Goal: Task Accomplishment & Management: Manage account settings

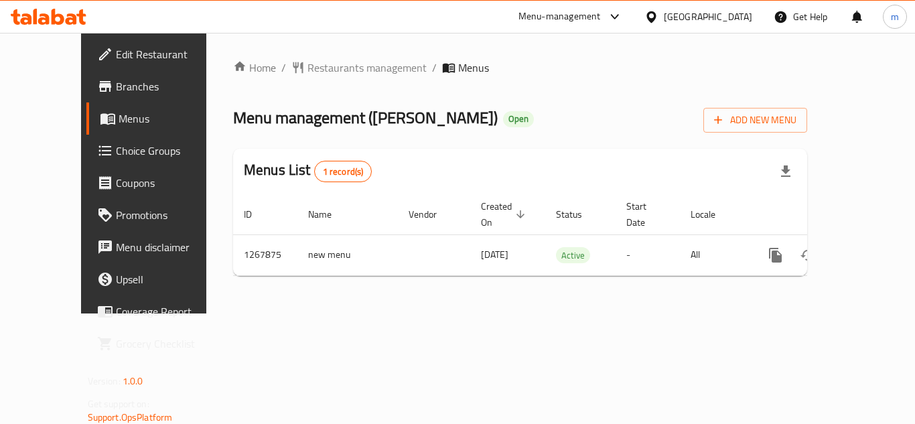
click at [737, 15] on div "Qatar" at bounding box center [708, 16] width 88 height 15
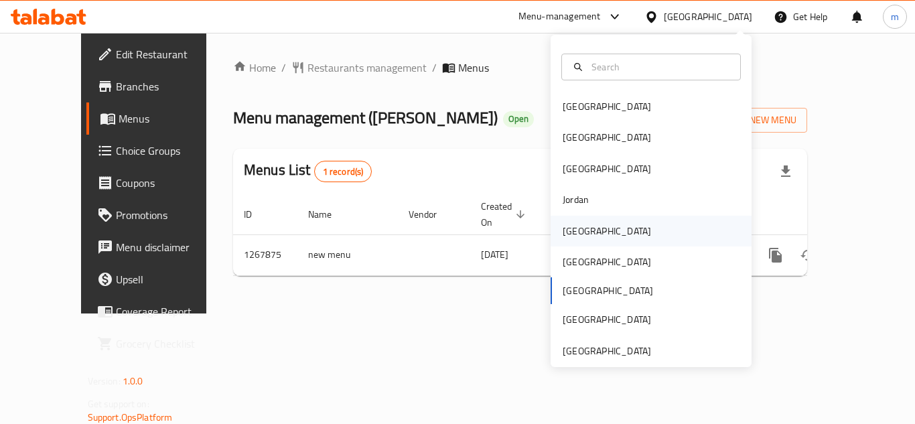
click at [567, 224] on div "[GEOGRAPHIC_DATA]" at bounding box center [607, 231] width 88 height 15
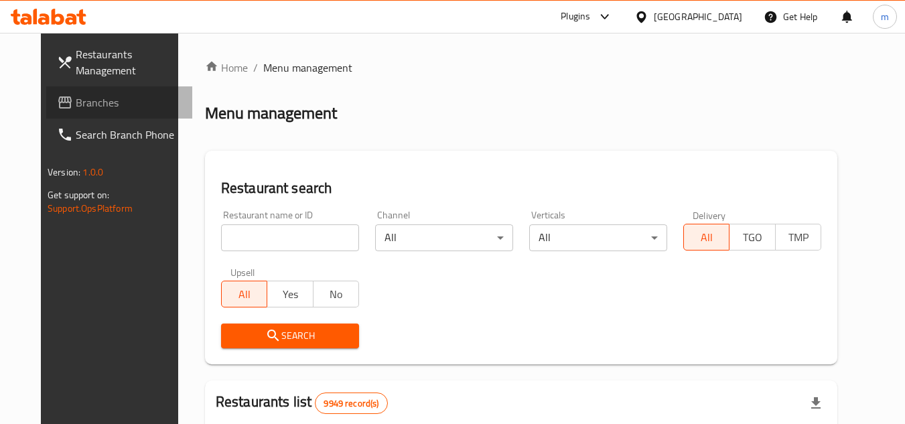
click at [76, 111] on span "Branches" at bounding box center [129, 102] width 106 height 16
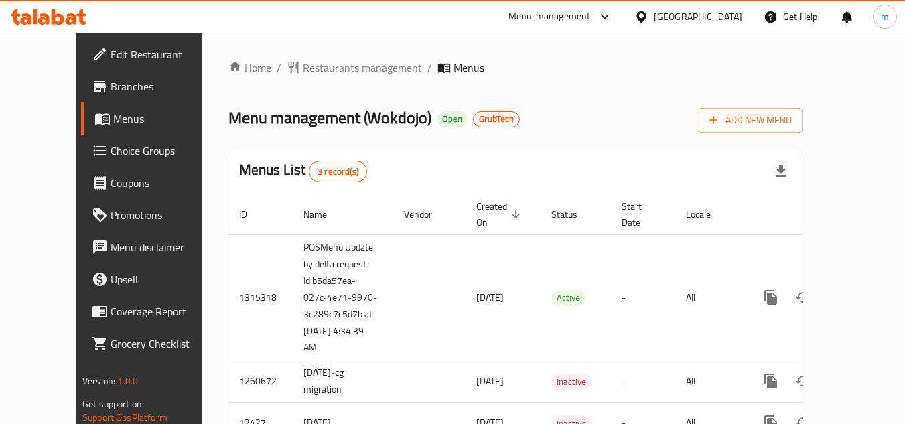
click at [31, 26] on div at bounding box center [48, 16] width 97 height 27
click at [42, 9] on icon at bounding box center [49, 17] width 76 height 16
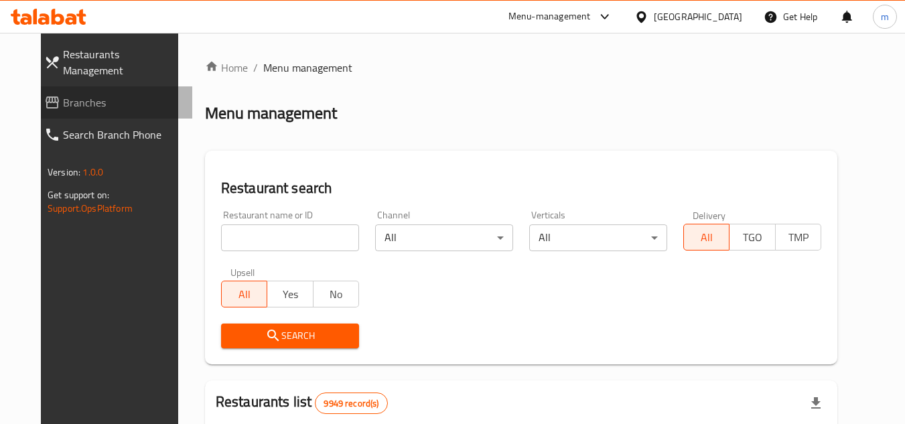
click at [63, 94] on span "Branches" at bounding box center [122, 102] width 119 height 16
click at [221, 232] on input "search" at bounding box center [290, 237] width 138 height 27
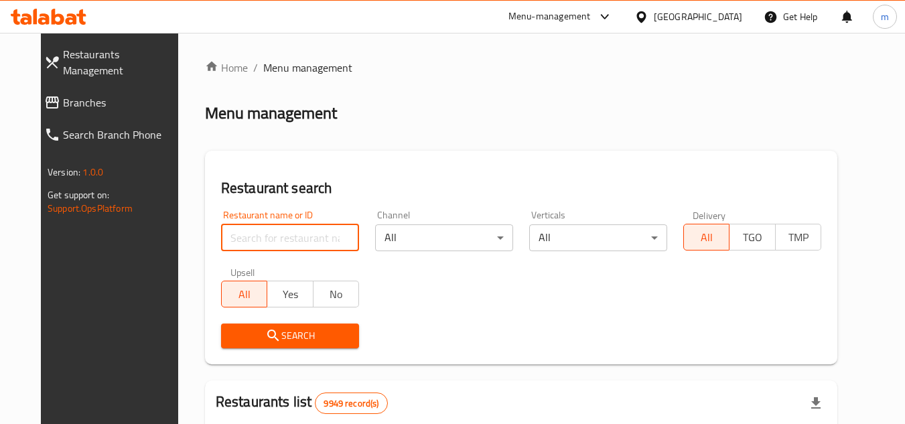
paste input "7669"
type input "7669"
click button "Search" at bounding box center [290, 336] width 138 height 25
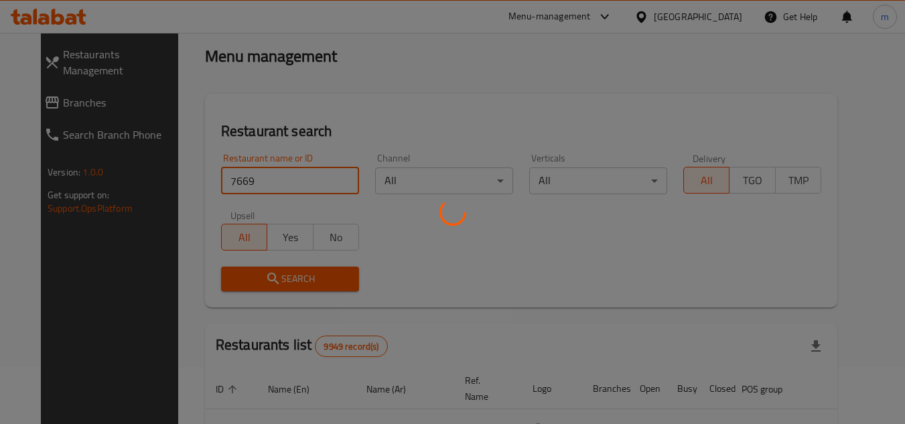
scroll to position [162, 0]
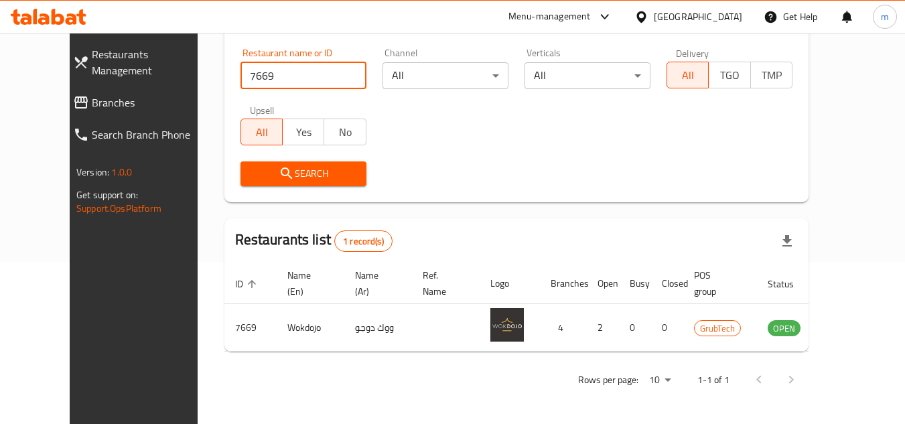
click at [726, 27] on div "[GEOGRAPHIC_DATA]" at bounding box center [688, 17] width 129 height 32
click at [714, 19] on div "[GEOGRAPHIC_DATA]" at bounding box center [698, 16] width 88 height 15
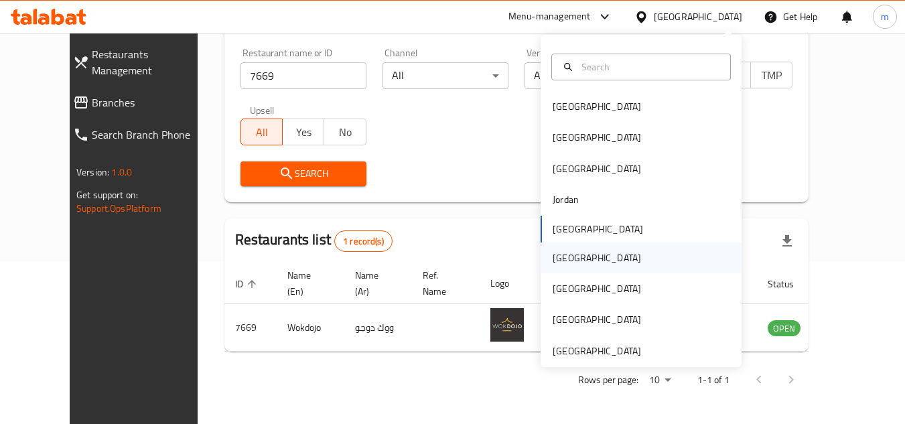
click at [555, 259] on div "[GEOGRAPHIC_DATA]" at bounding box center [597, 258] width 88 height 15
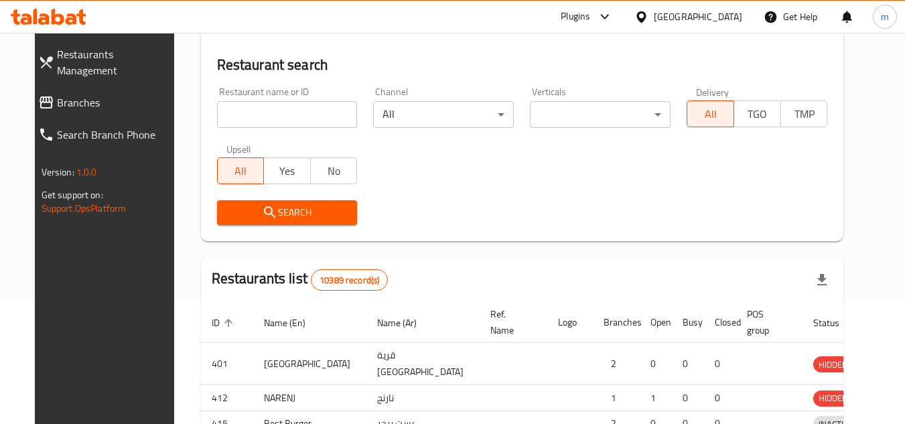
scroll to position [162, 0]
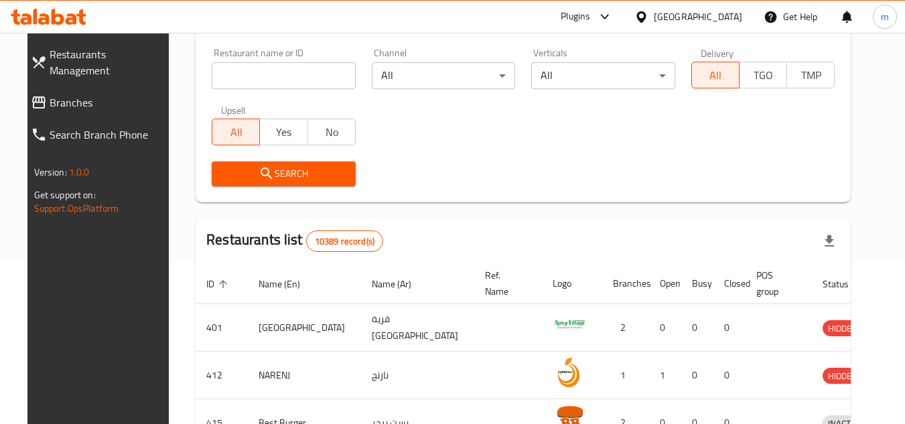
click at [86, 94] on span "Branches" at bounding box center [109, 102] width 119 height 16
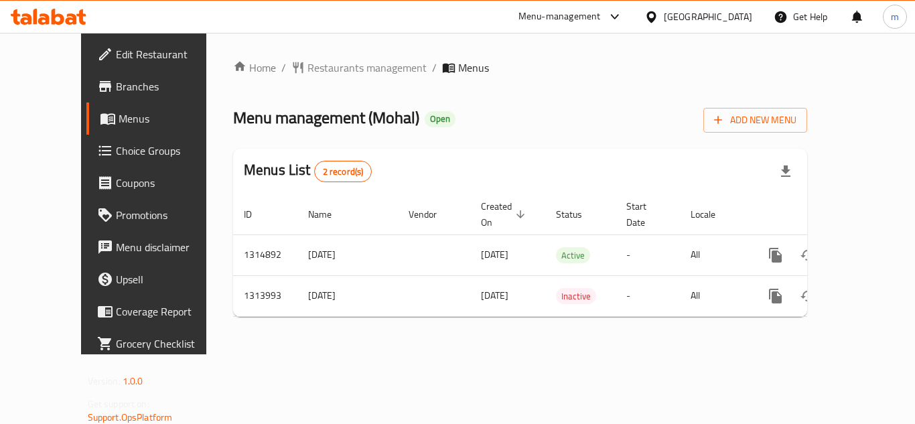
click at [728, 10] on div "Oman" at bounding box center [708, 16] width 88 height 15
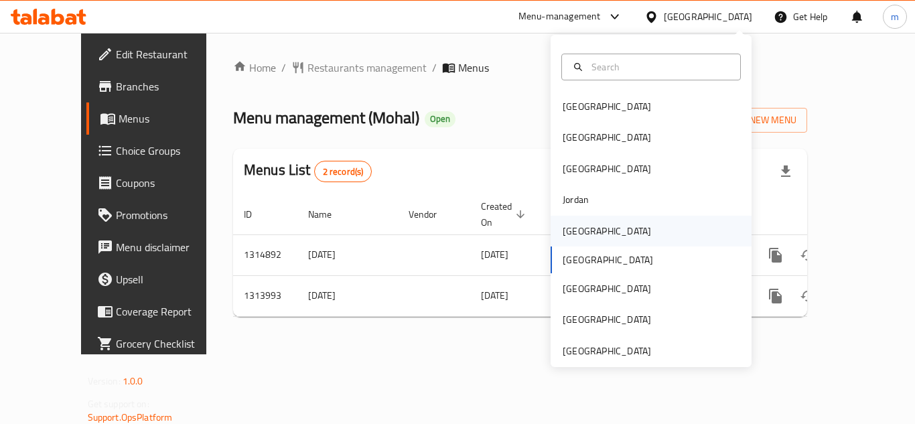
click at [570, 232] on div "Kuwait" at bounding box center [607, 231] width 88 height 15
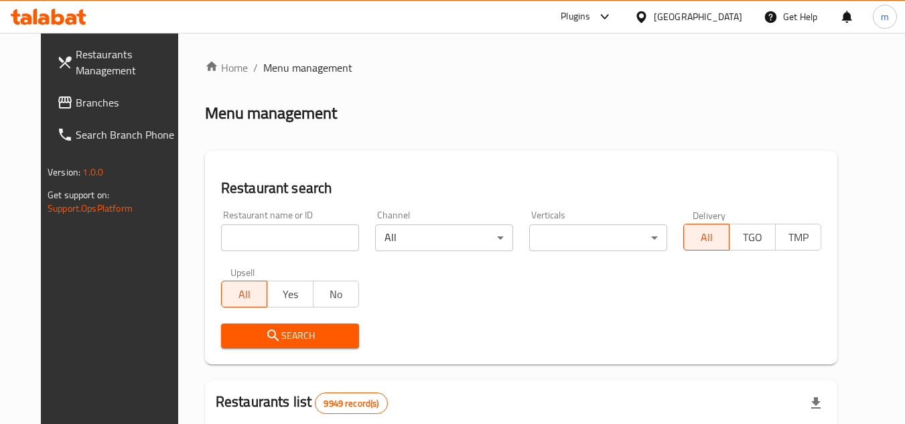
drag, startPoint x: 58, startPoint y: 99, endPoint x: 56, endPoint y: 90, distance: 8.9
click at [76, 99] on span "Branches" at bounding box center [129, 102] width 106 height 16
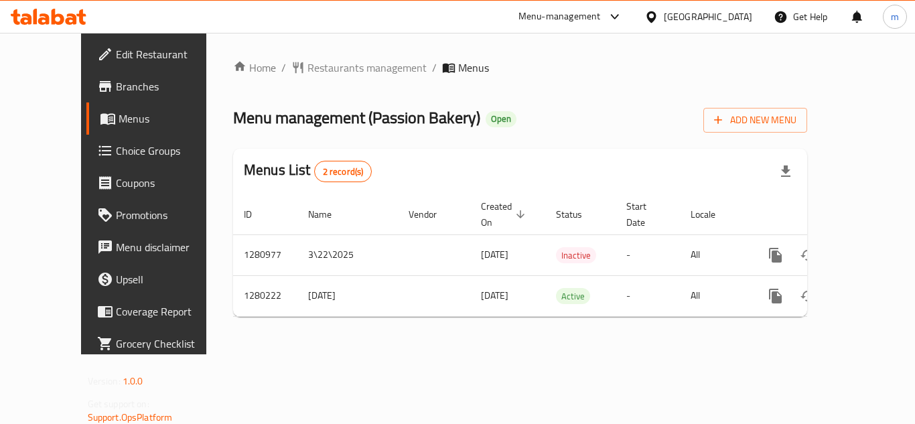
click at [664, 21] on div at bounding box center [653, 16] width 19 height 15
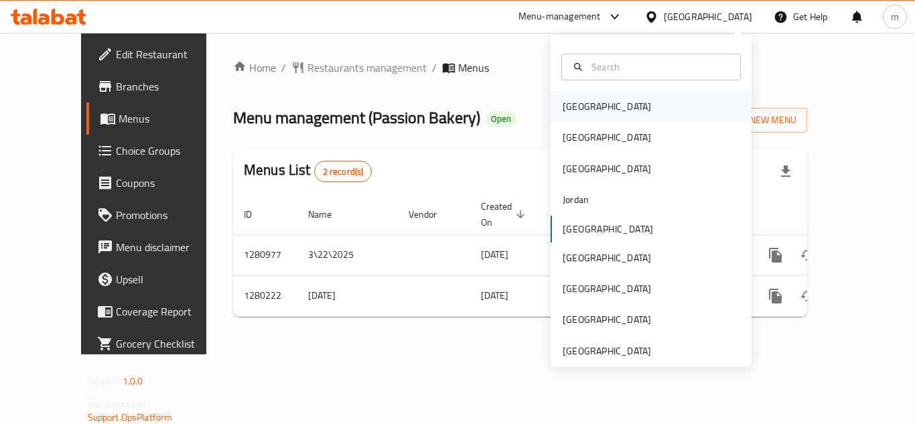
click at [586, 98] on div "[GEOGRAPHIC_DATA]" at bounding box center [607, 106] width 110 height 31
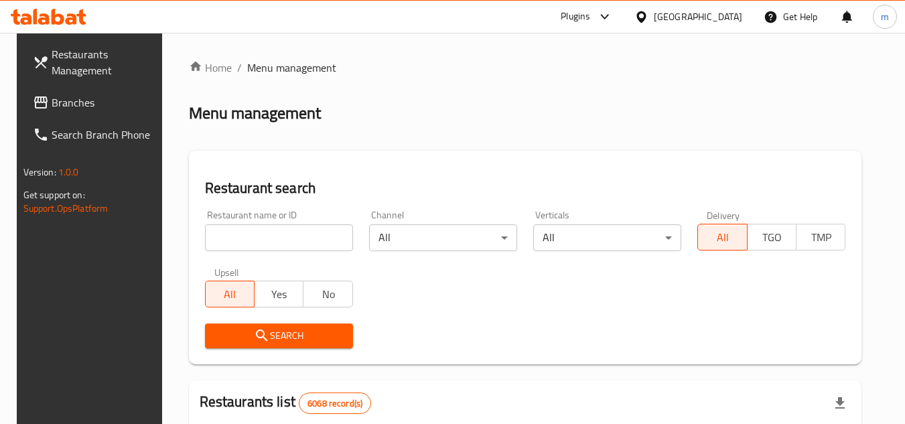
click at [22, 106] on link "Branches" at bounding box center [95, 102] width 146 height 32
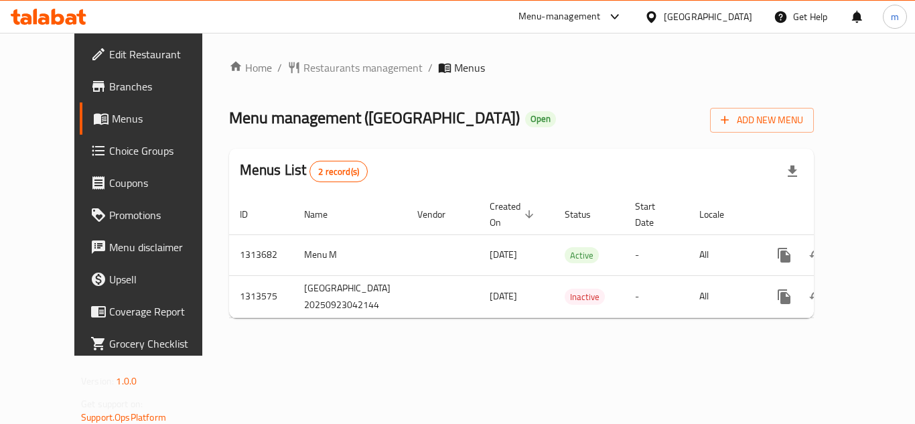
click at [658, 16] on icon at bounding box center [651, 17] width 14 height 14
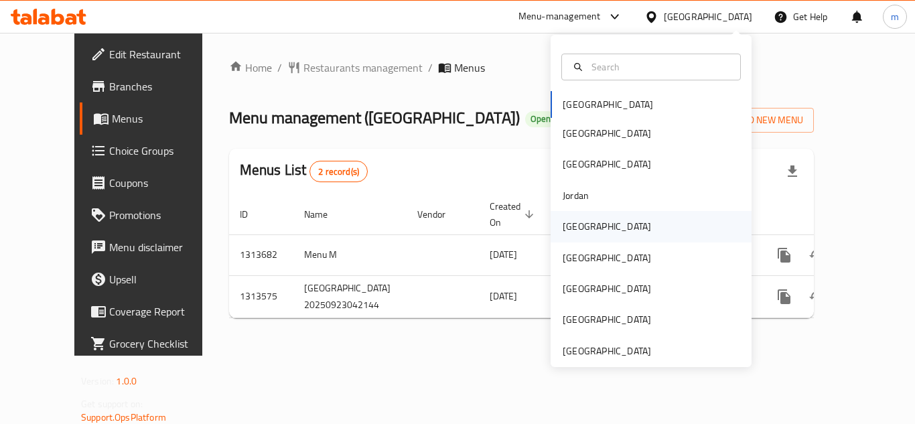
click at [563, 230] on div "[GEOGRAPHIC_DATA]" at bounding box center [607, 226] width 88 height 15
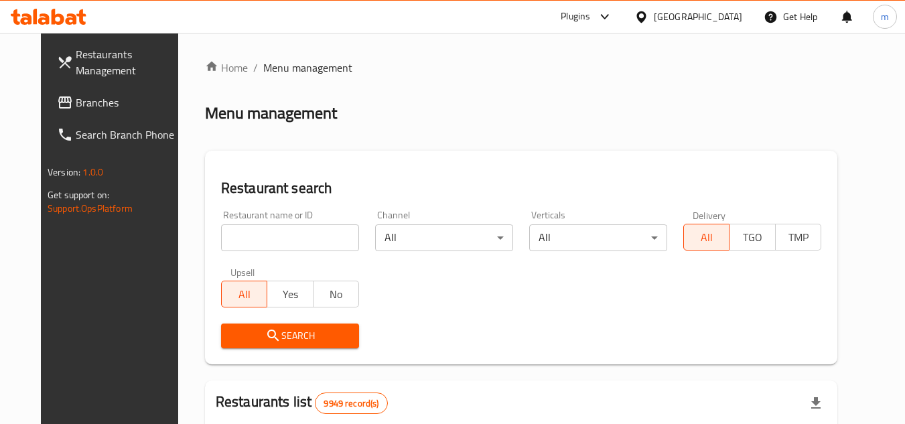
click at [76, 99] on span "Branches" at bounding box center [129, 102] width 106 height 16
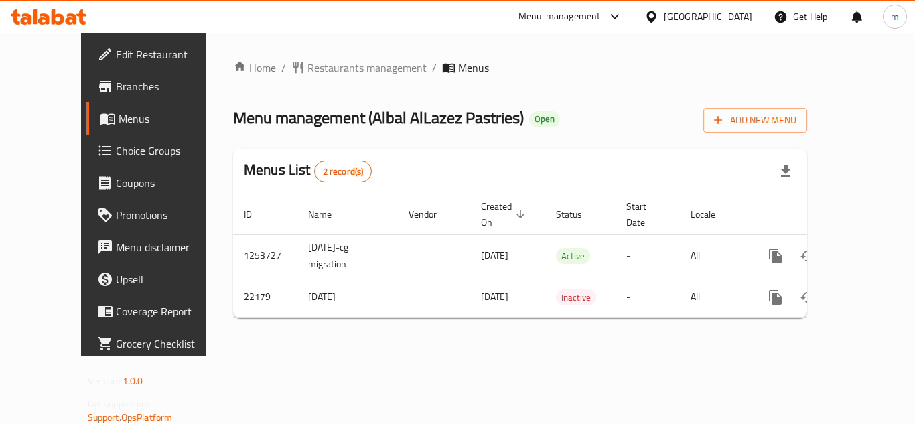
click at [746, 17] on div "[GEOGRAPHIC_DATA]" at bounding box center [708, 16] width 88 height 15
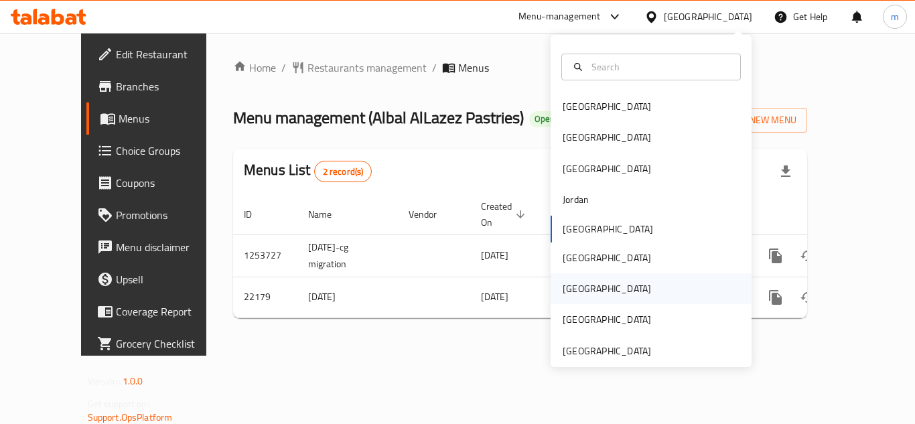
click at [570, 281] on div "[GEOGRAPHIC_DATA]" at bounding box center [607, 288] width 88 height 15
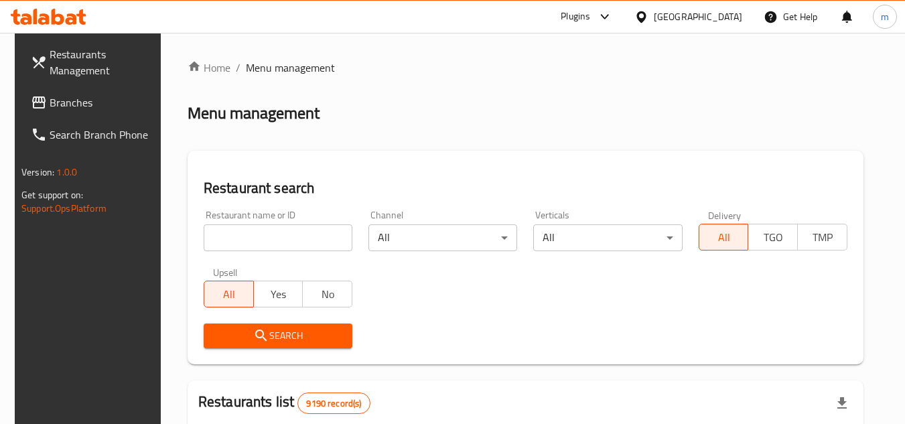
drag, startPoint x: 60, startPoint y: 101, endPoint x: 70, endPoint y: 106, distance: 11.7
click at [60, 101] on span "Branches" at bounding box center [103, 102] width 106 height 16
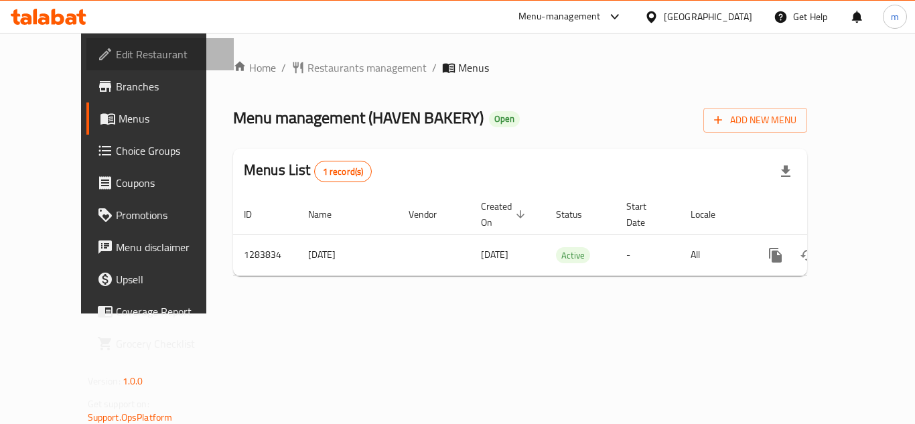
click at [116, 55] on span "Edit Restaurant" at bounding box center [169, 54] width 107 height 16
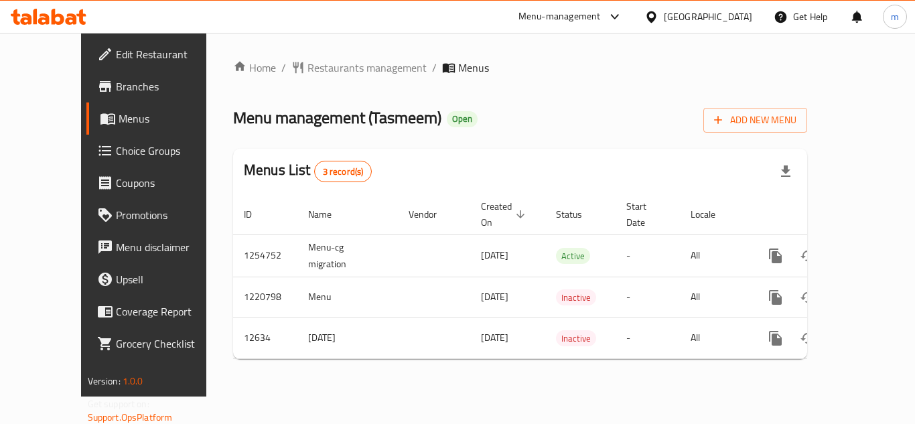
click at [732, 18] on div "[GEOGRAPHIC_DATA]" at bounding box center [708, 16] width 88 height 15
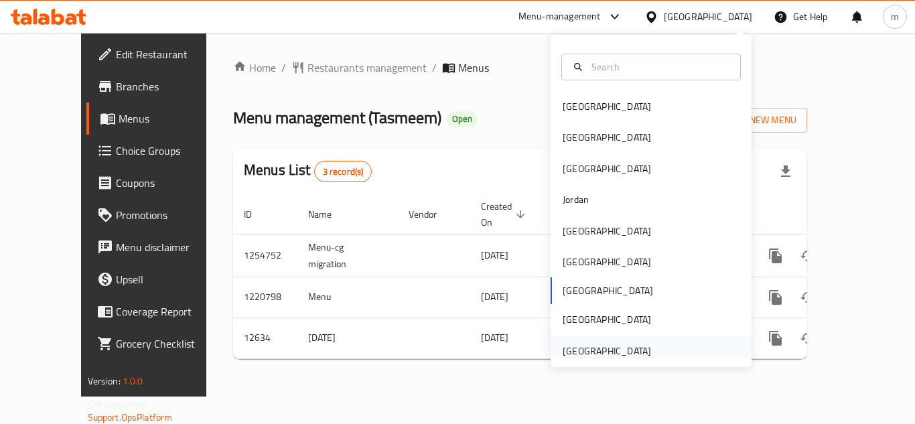
click at [614, 346] on div "[GEOGRAPHIC_DATA]" at bounding box center [607, 351] width 88 height 15
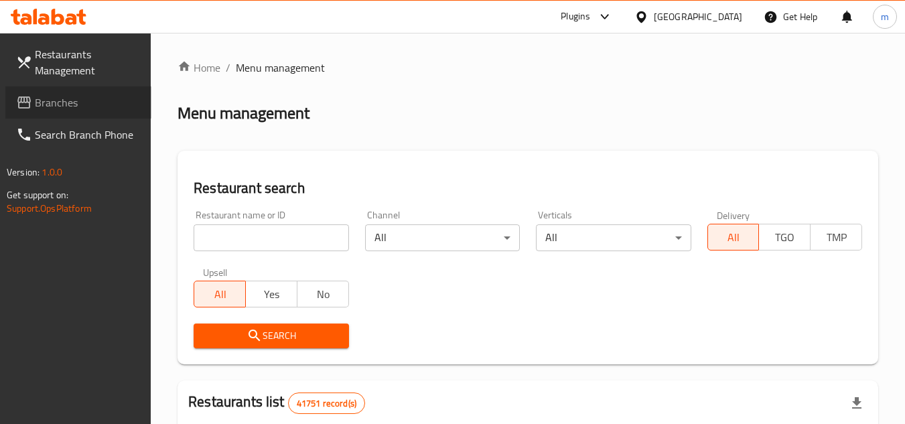
click at [57, 98] on span "Branches" at bounding box center [88, 102] width 106 height 16
